Goal: Task Accomplishment & Management: Manage account settings

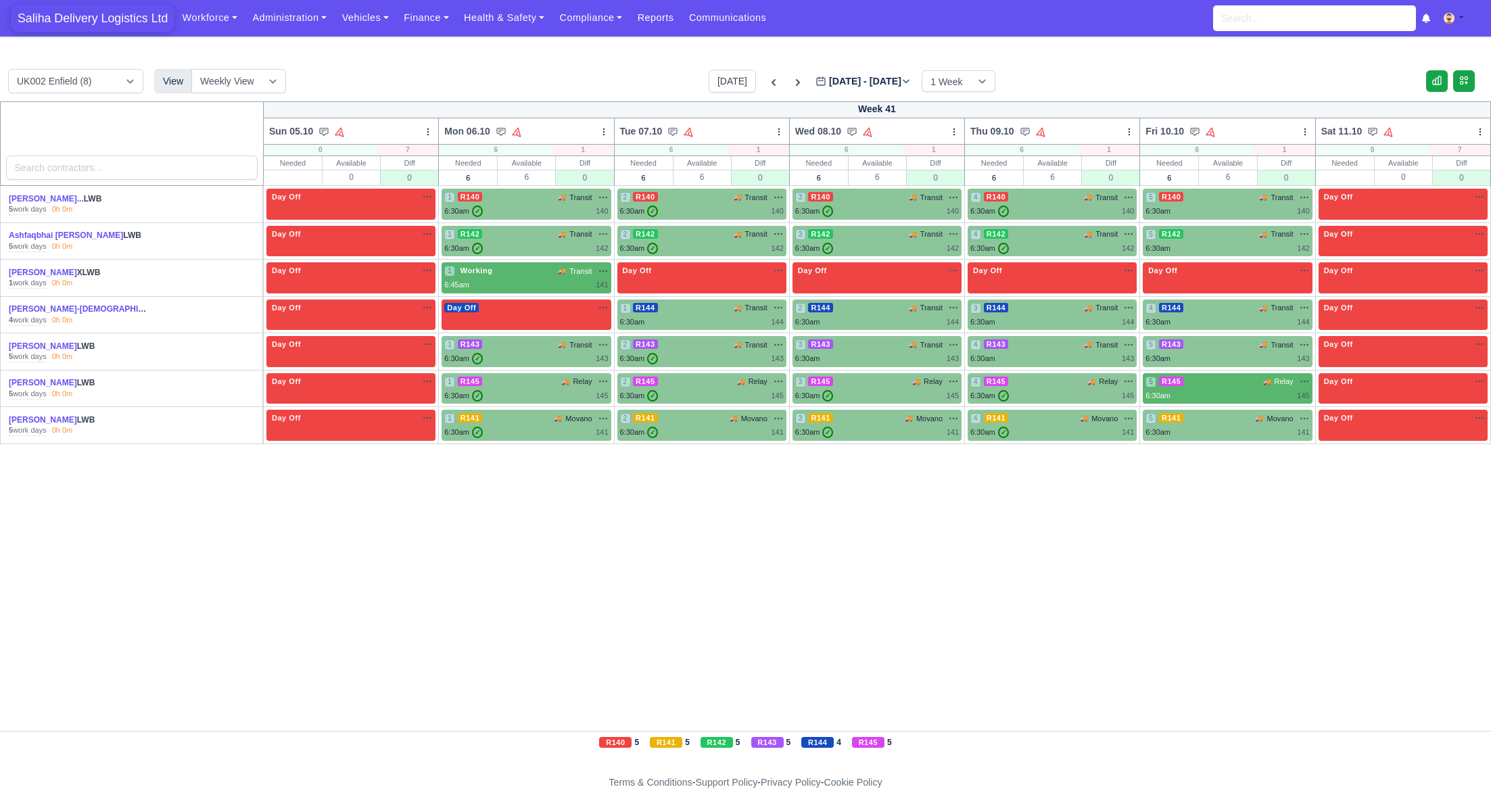
click at [88, 21] on span "Saliha Delivery Logistics Ltd" at bounding box center [93, 19] width 163 height 27
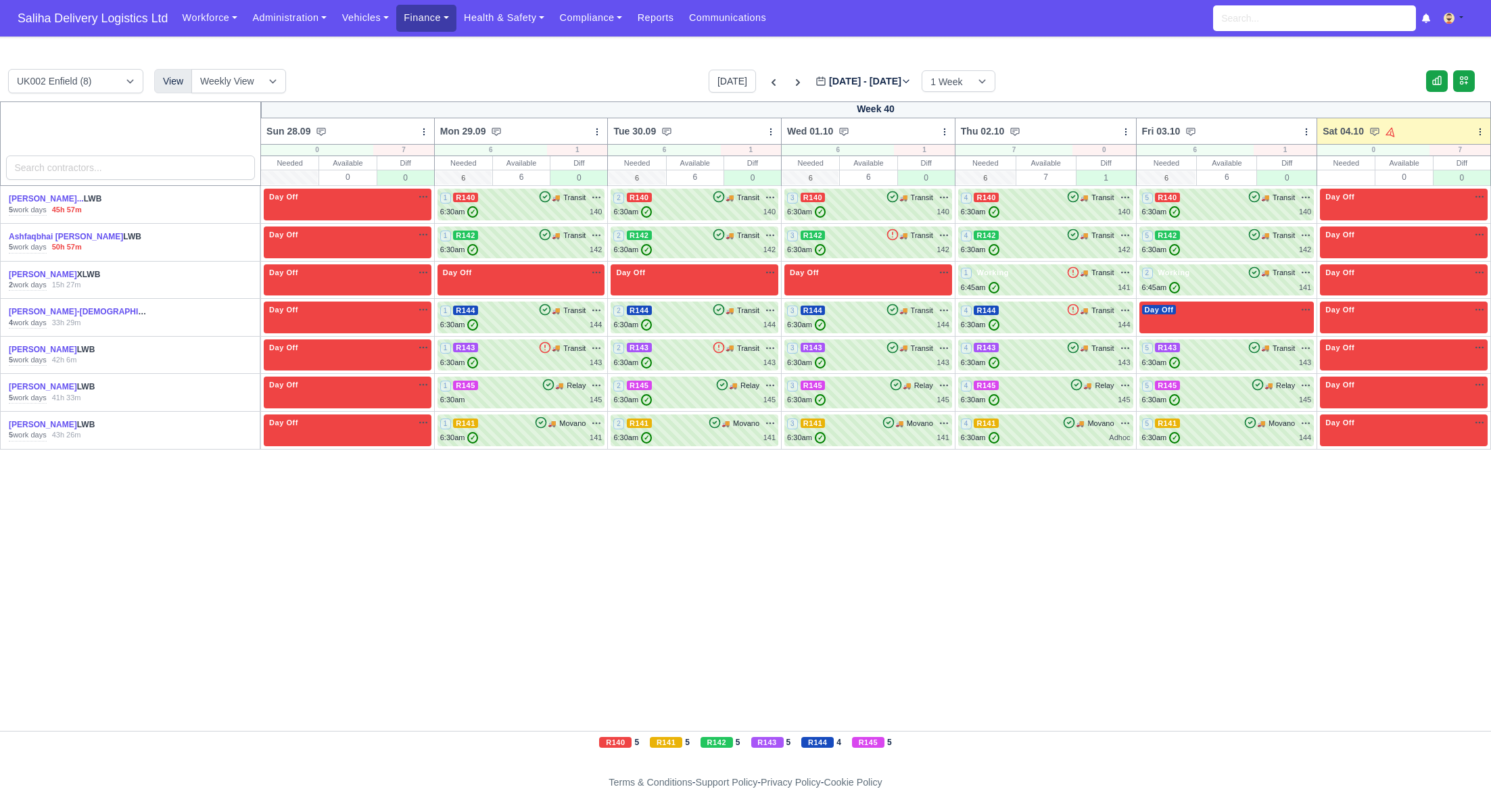
drag, startPoint x: 0, startPoint y: 0, endPoint x: 423, endPoint y: 19, distance: 423.4
click at [423, 19] on link "Finance" at bounding box center [426, 18] width 60 height 26
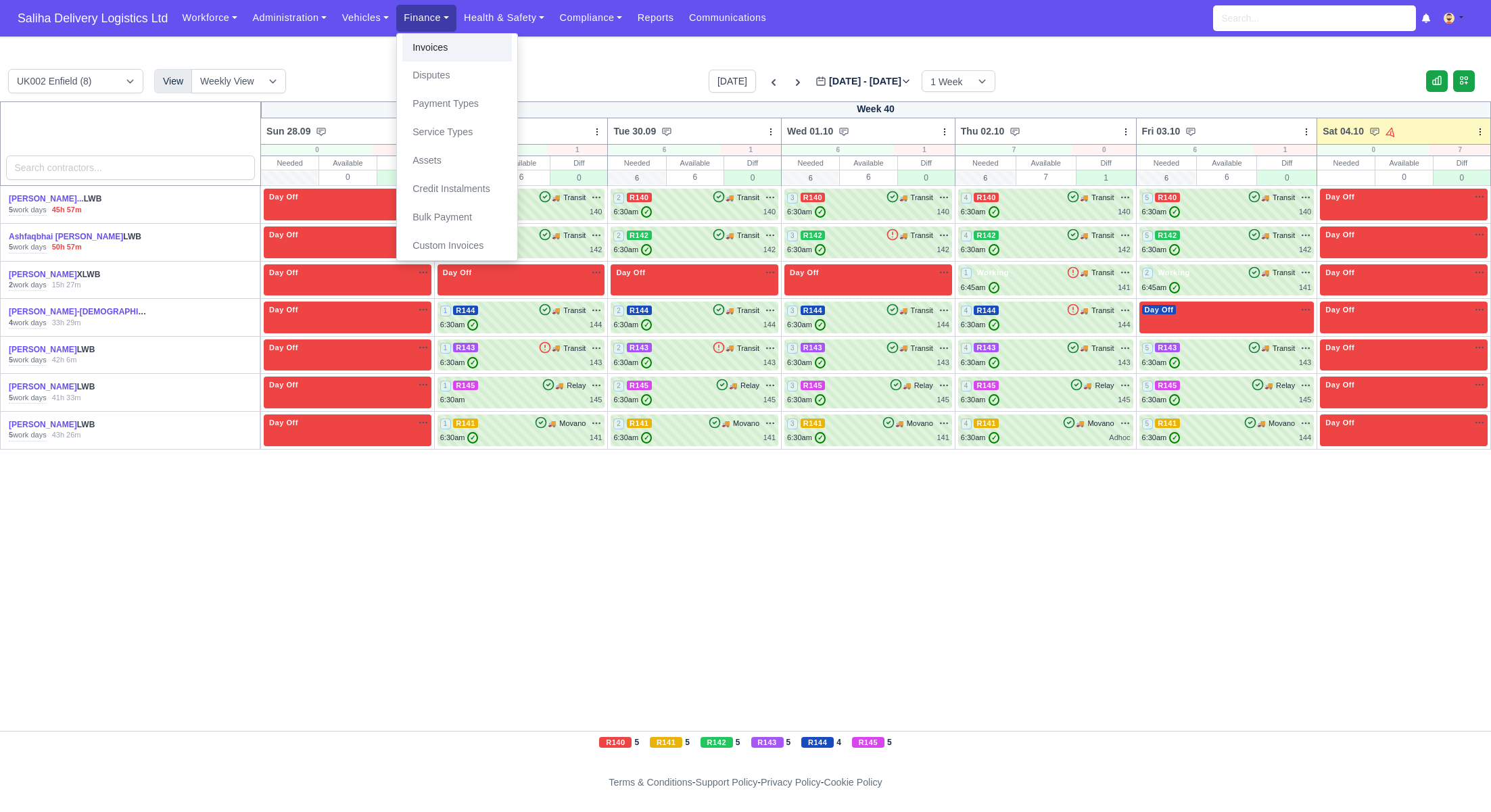
click at [431, 46] on link "Invoices" at bounding box center [457, 48] width 109 height 29
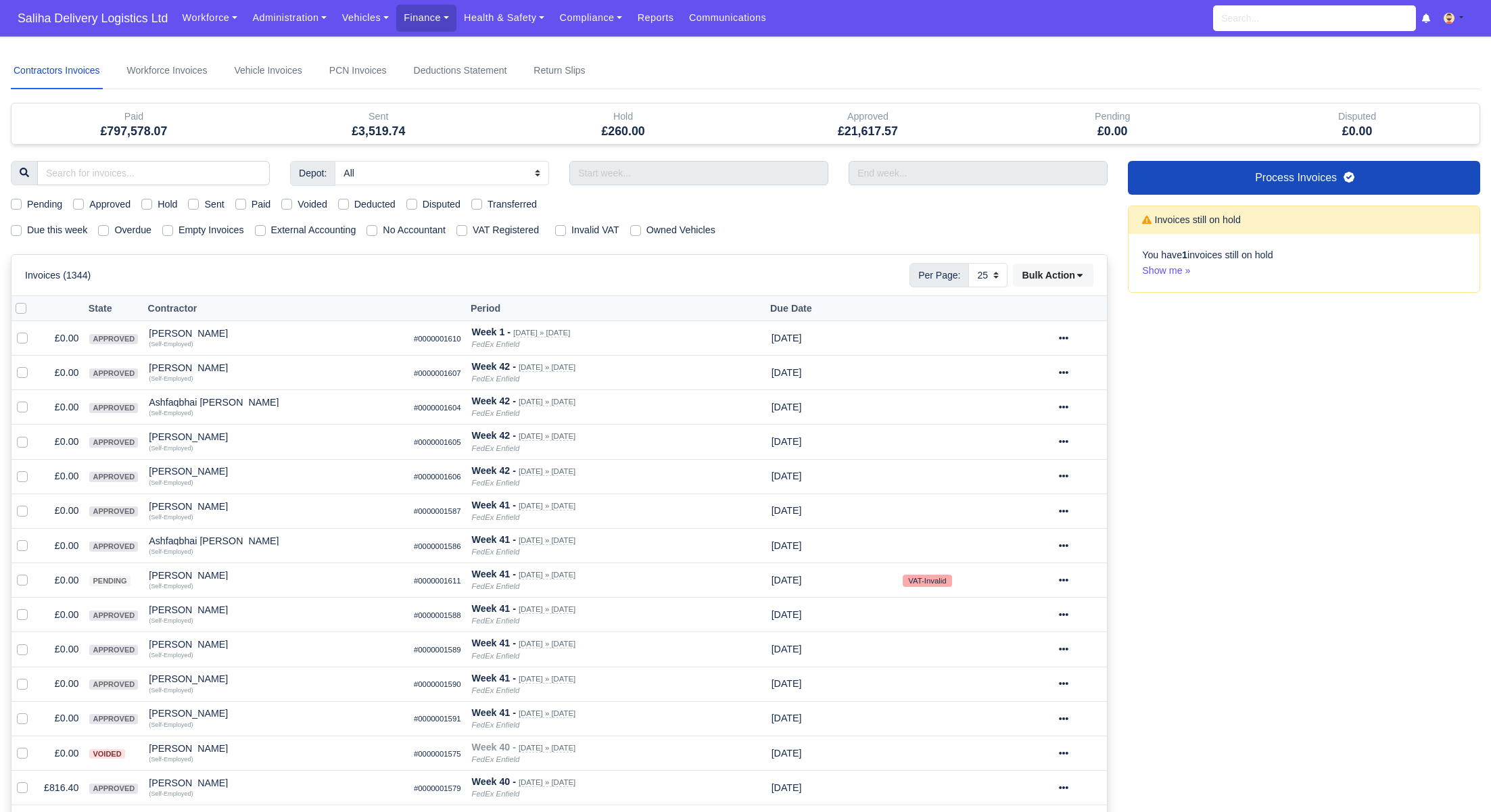
select select "25"
click at [205, 206] on label "Sent" at bounding box center [214, 204] width 19 height 15
click at [199, 206] on input "Sent" at bounding box center [193, 202] width 11 height 11
checkbox input "true"
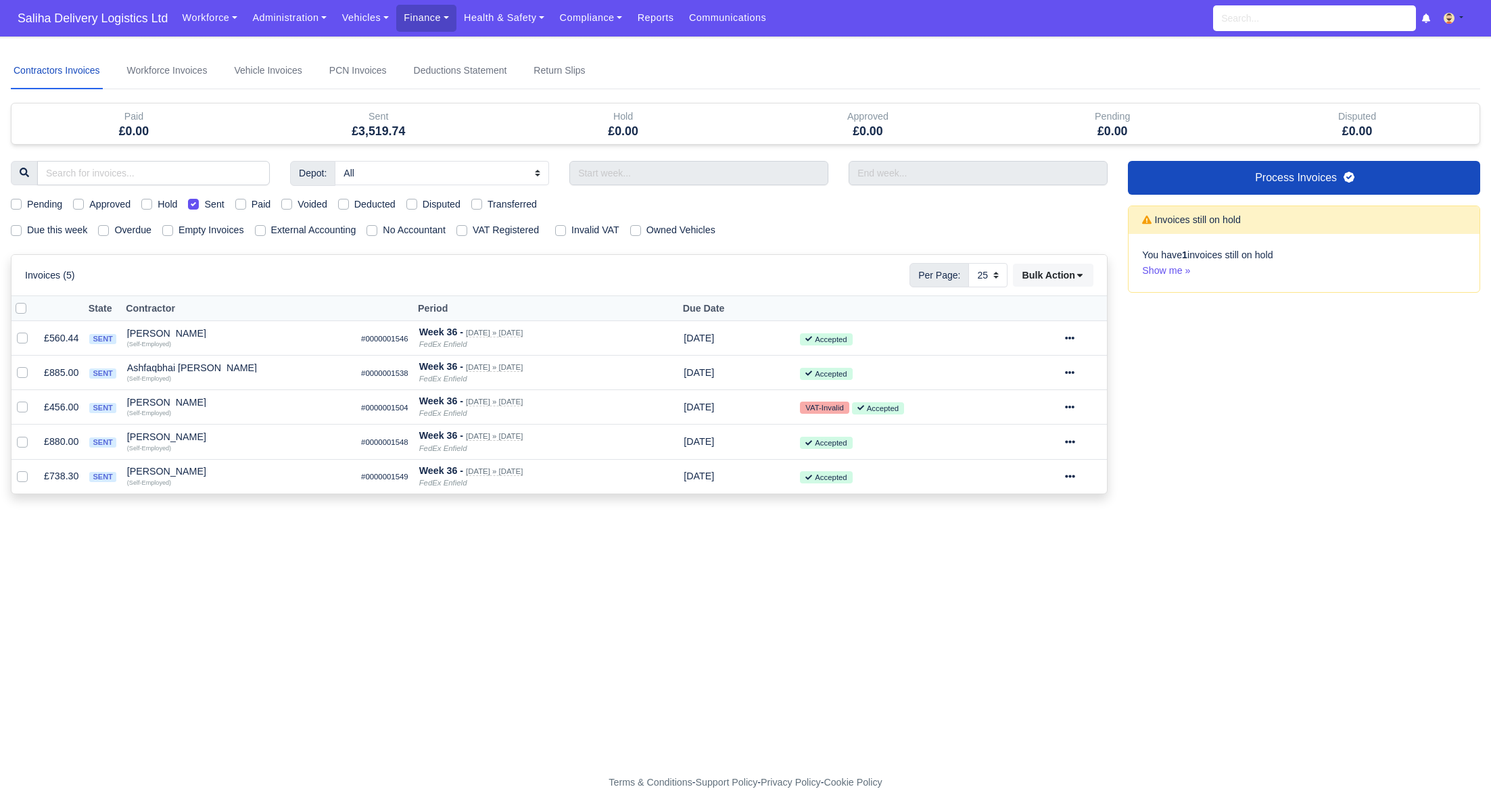
click at [32, 300] on label at bounding box center [32, 300] width 0 height 0
click at [25, 310] on input "checkbox" at bounding box center [20, 305] width 11 height 11
checkbox input "true"
click at [1084, 277] on icon at bounding box center [1079, 274] width 9 height 9
click at [1010, 404] on div "Pay" at bounding box center [1034, 403] width 120 height 21
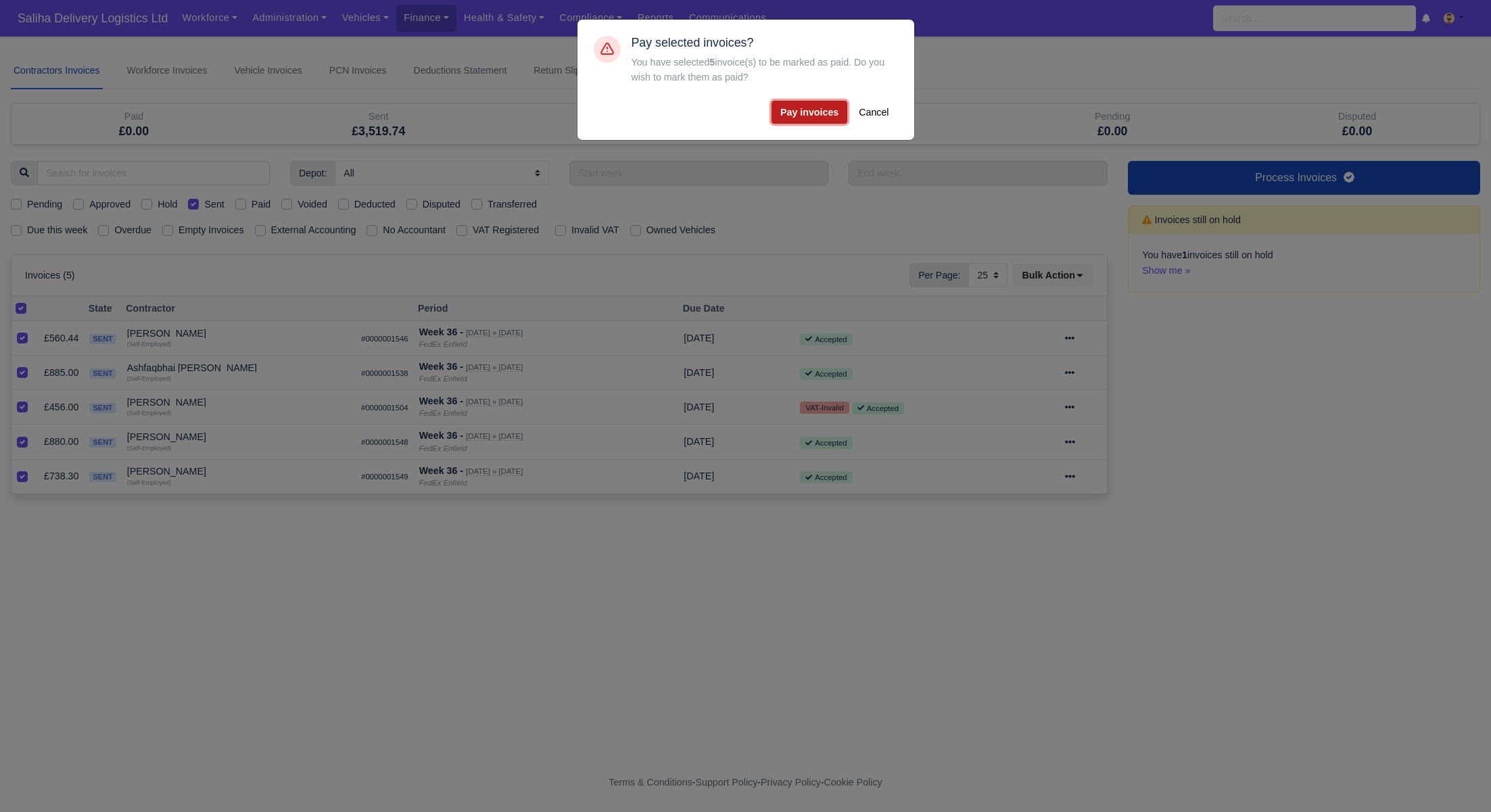
click at [794, 105] on button "Pay invoices" at bounding box center [809, 112] width 76 height 23
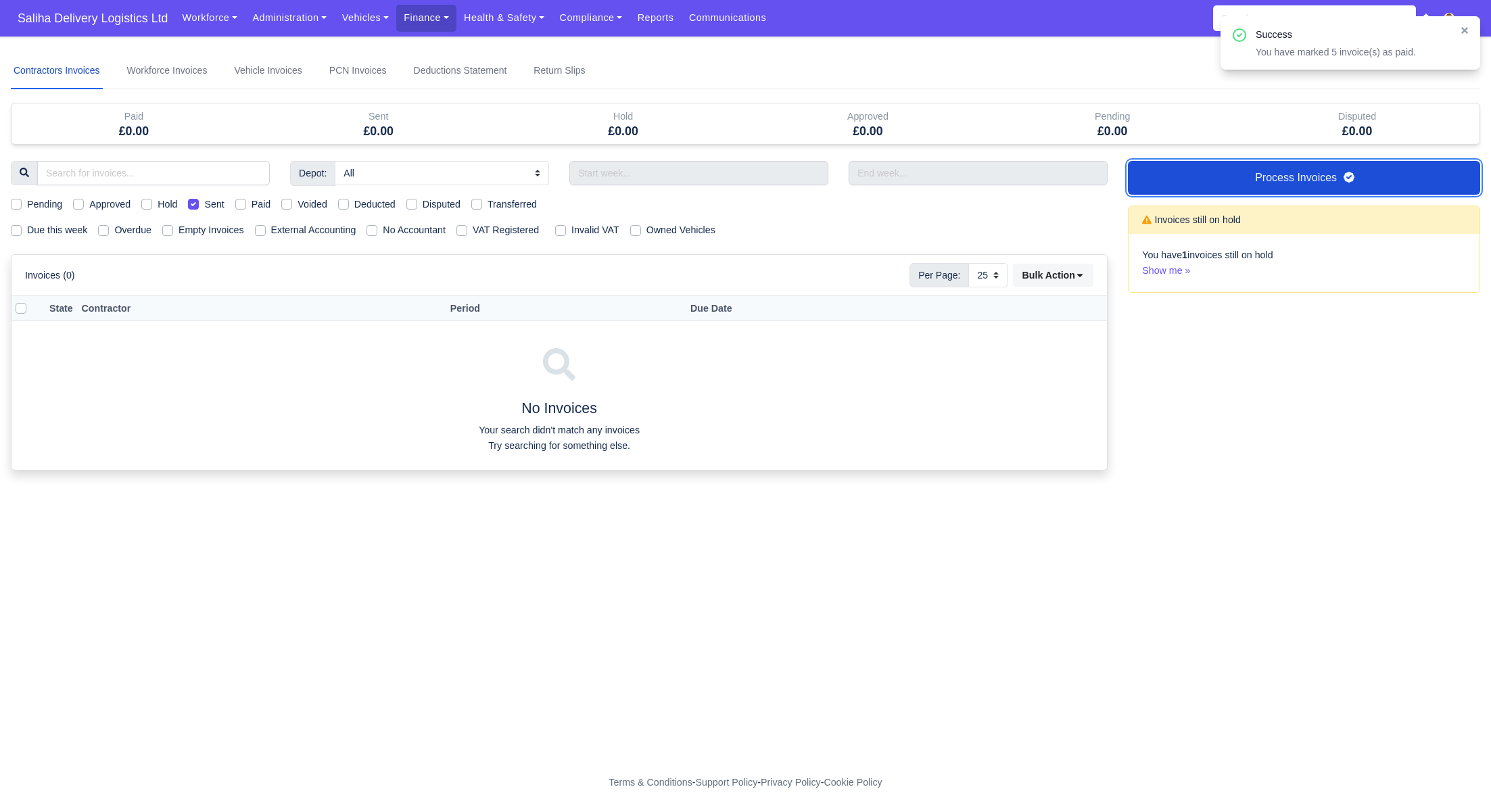
click at [1304, 177] on link "Process Invoices" at bounding box center [1304, 178] width 352 height 34
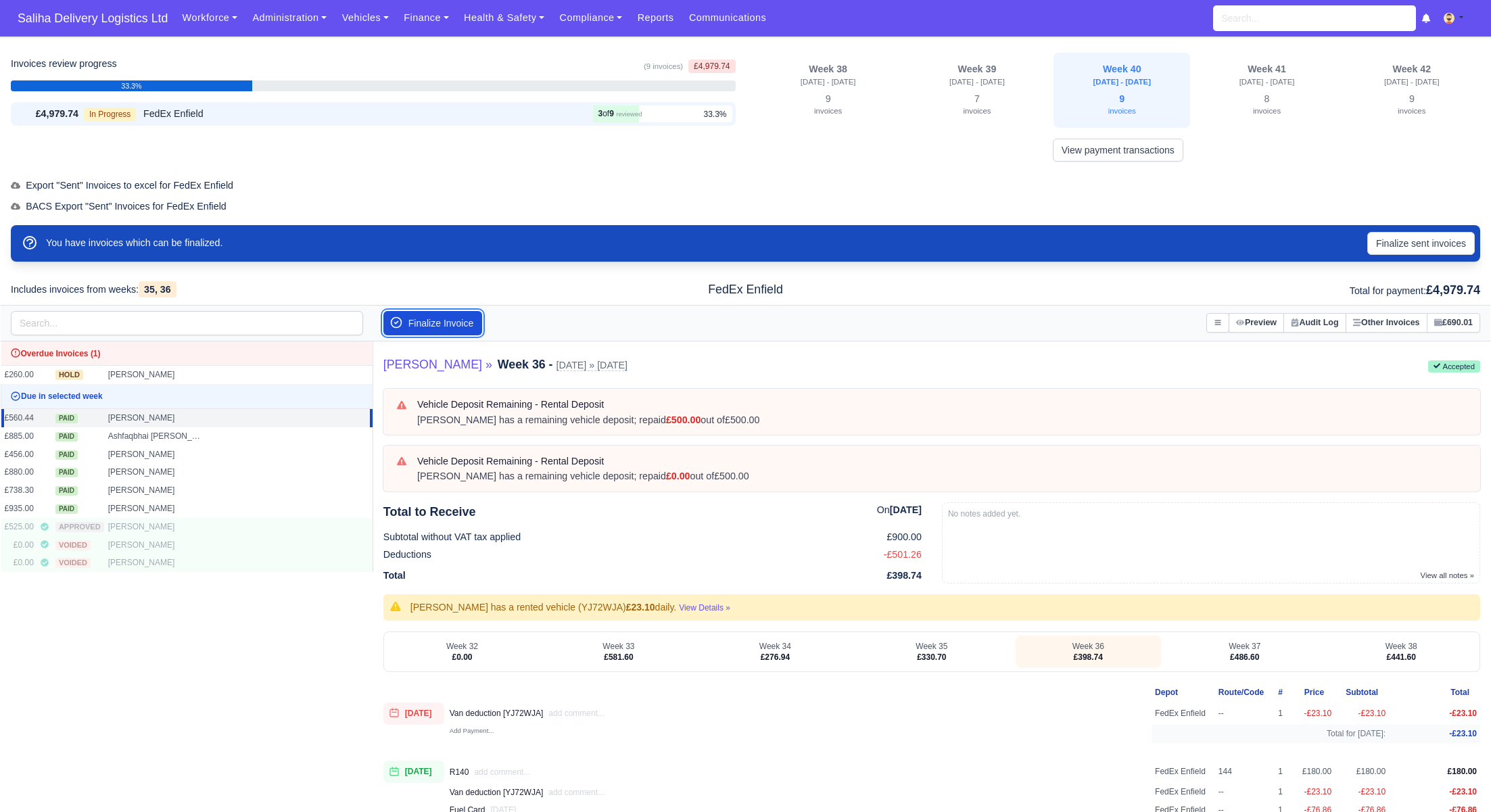
click at [429, 318] on button "Finalize Invoice" at bounding box center [433, 322] width 99 height 24
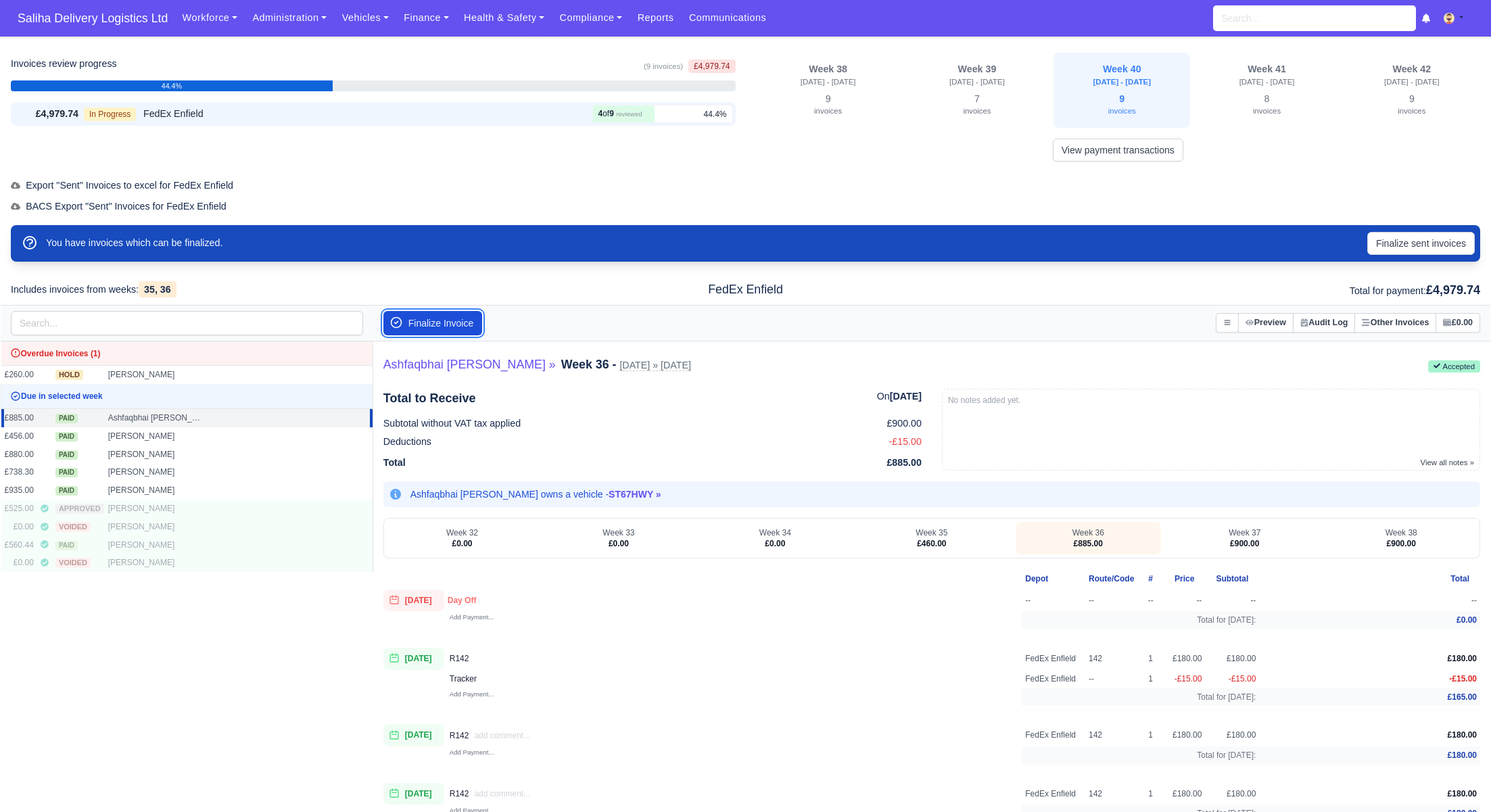
click at [429, 318] on button "Finalize Invoice" at bounding box center [433, 322] width 99 height 24
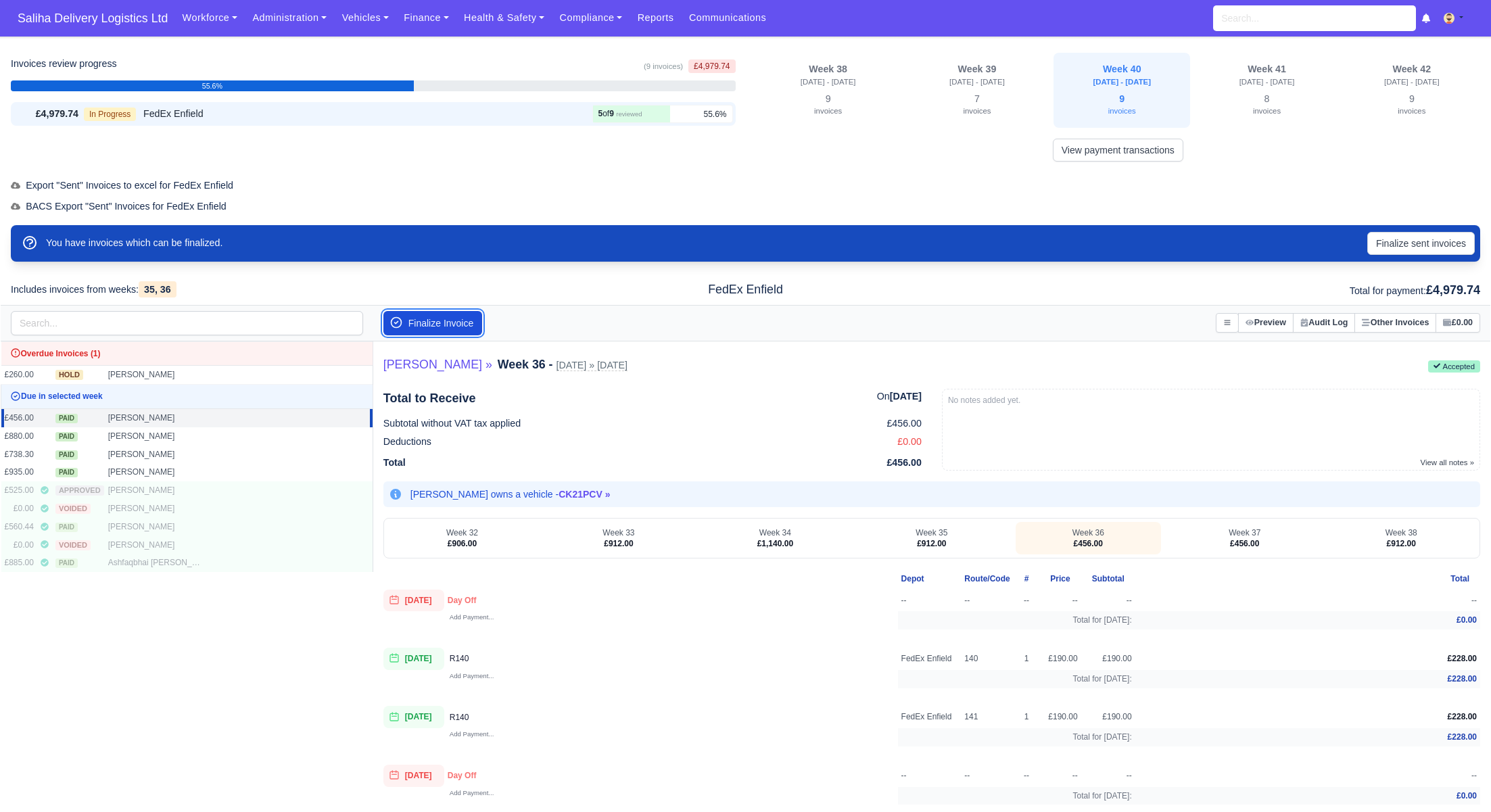
click at [429, 319] on button "Finalize Invoice" at bounding box center [433, 322] width 99 height 24
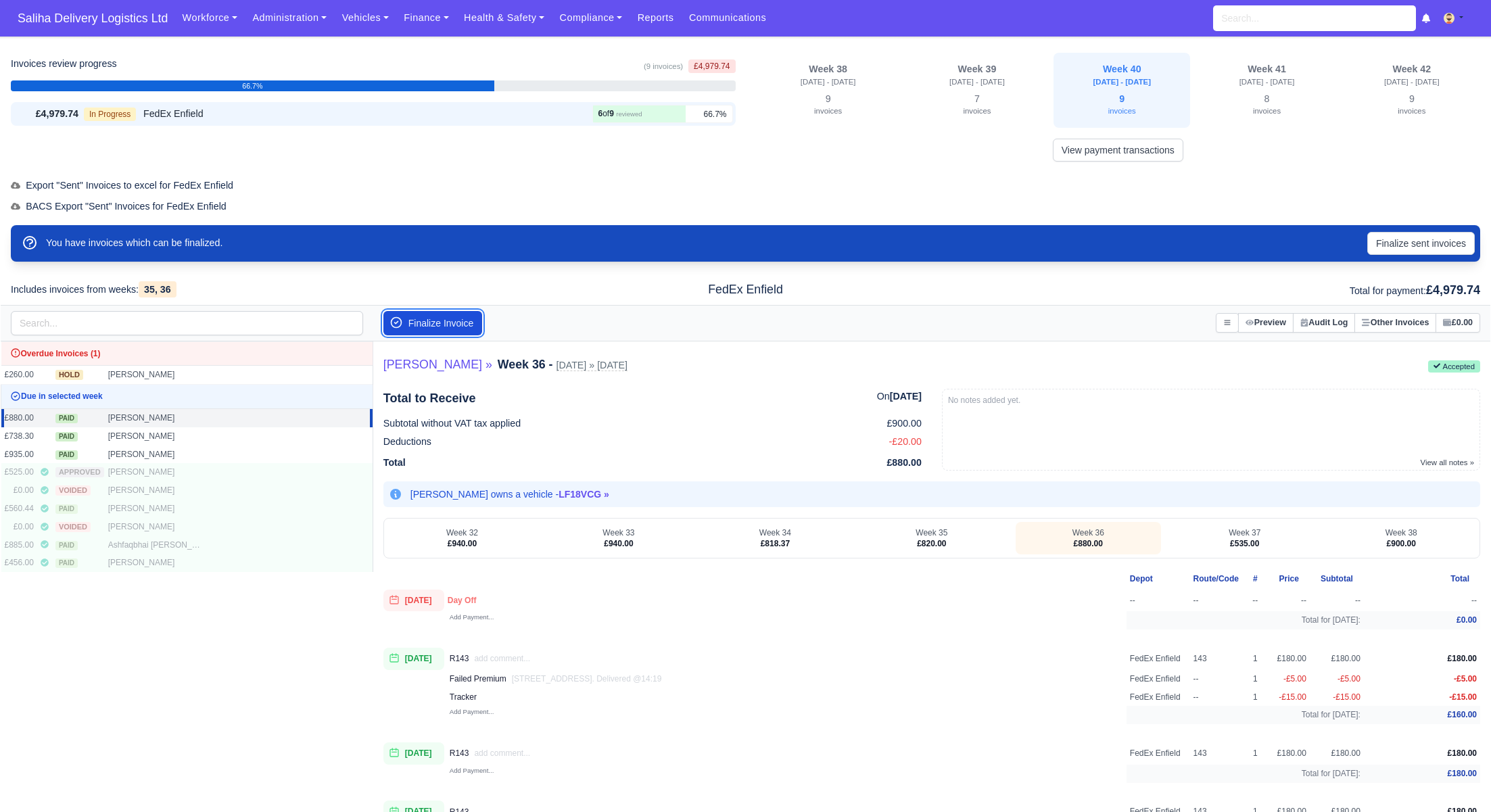
click at [429, 319] on button "Finalize Invoice" at bounding box center [433, 322] width 99 height 24
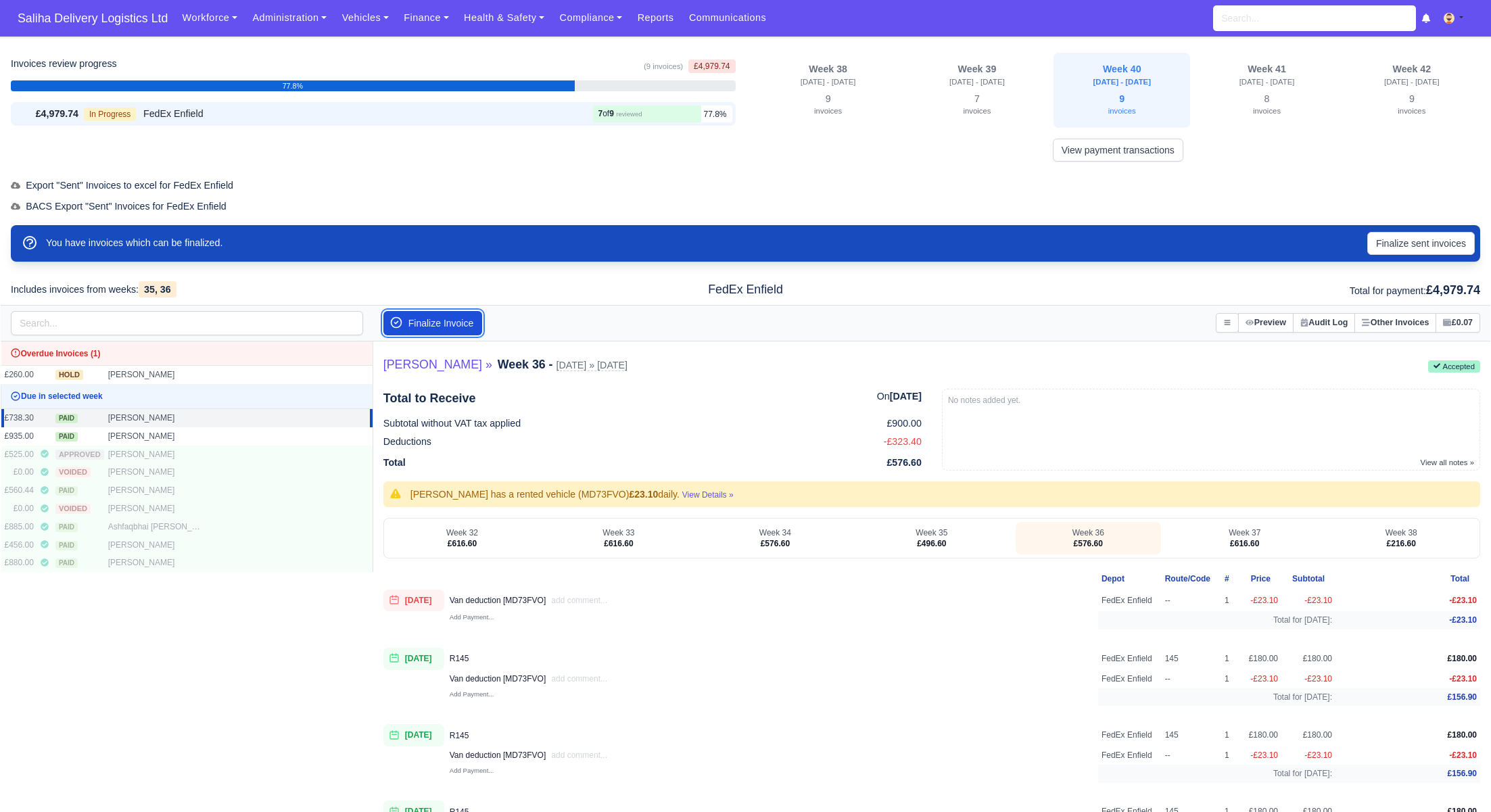
click at [429, 319] on button "Finalize Invoice" at bounding box center [433, 322] width 99 height 24
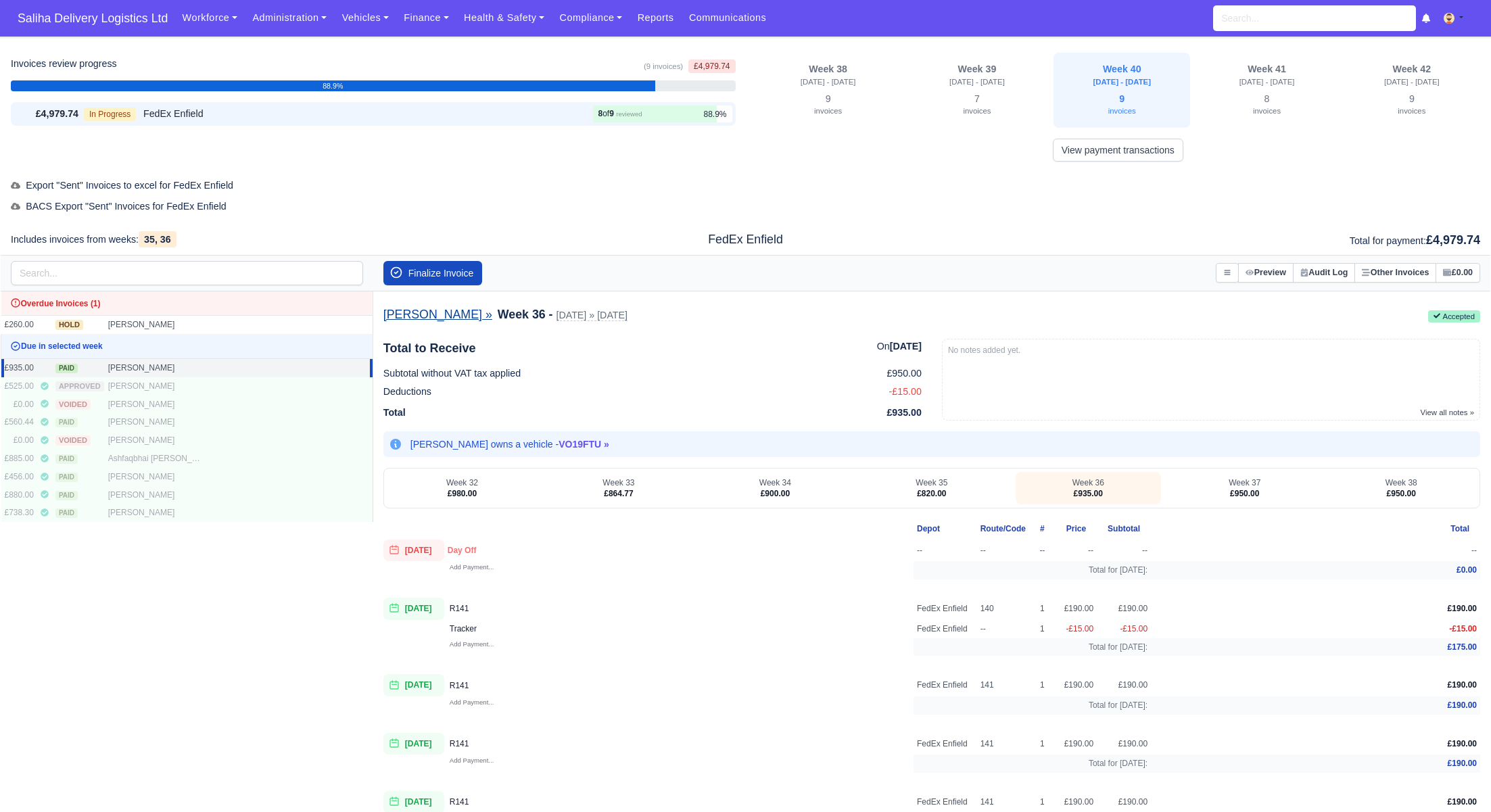
click at [429, 321] on link "Vincent Lewis »" at bounding box center [437, 315] width 109 height 15
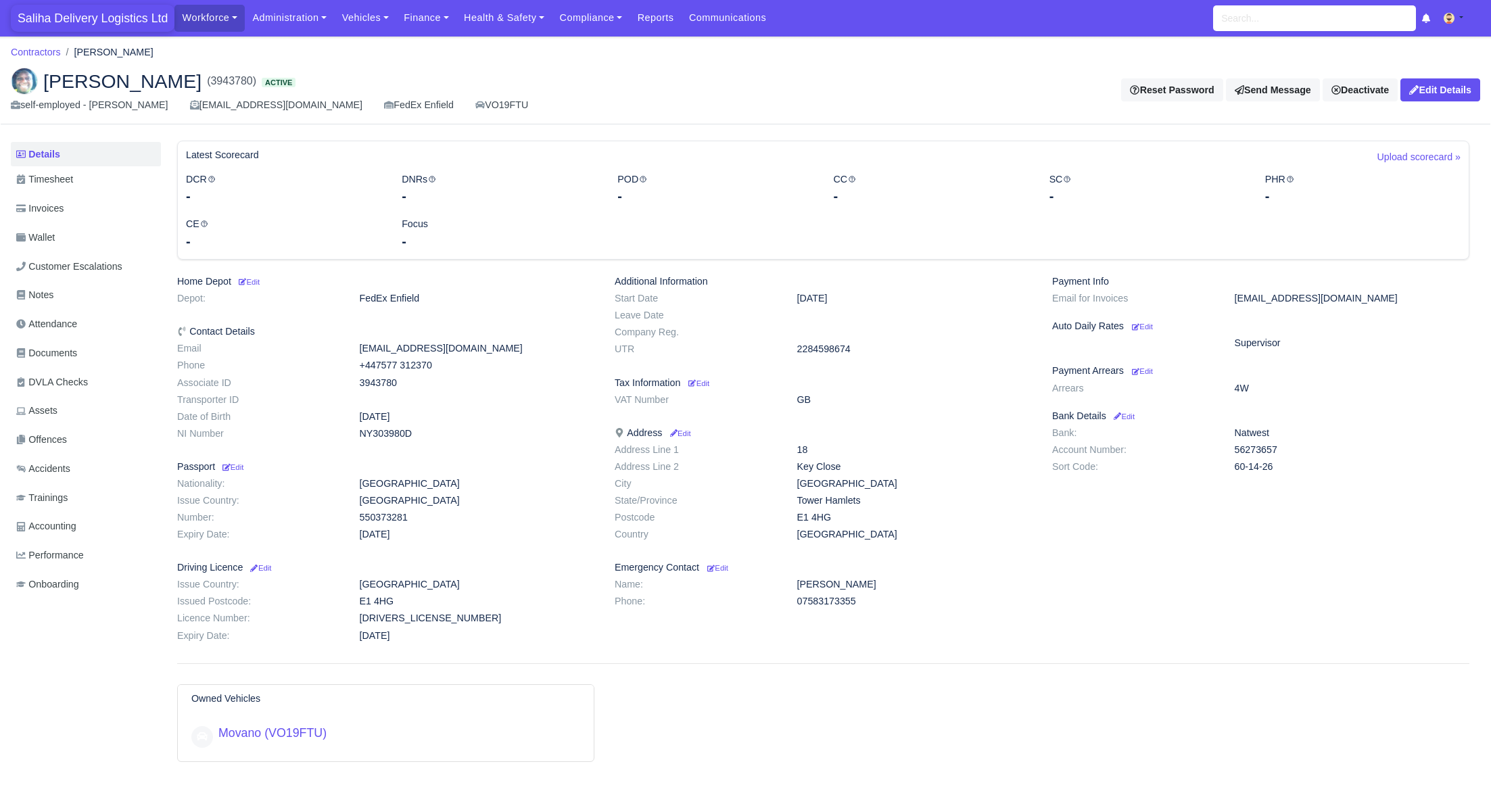
click at [70, 24] on span "Saliha Delivery Logistics Ltd" at bounding box center [93, 19] width 163 height 27
